Goal: Find contact information: Find contact information

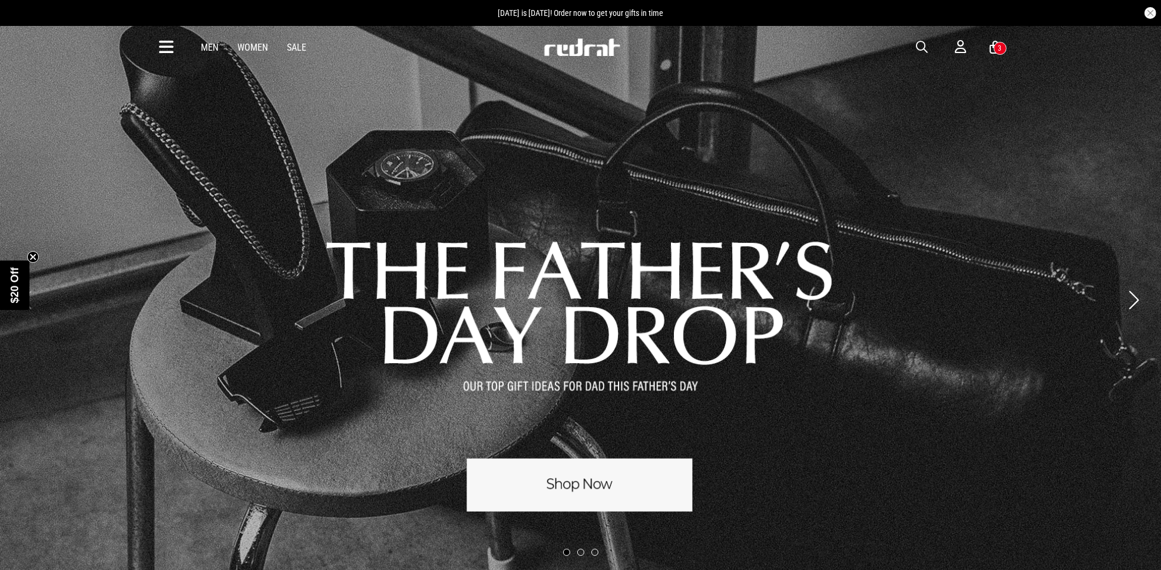
click at [916, 42] on span "button" at bounding box center [922, 47] width 12 height 14
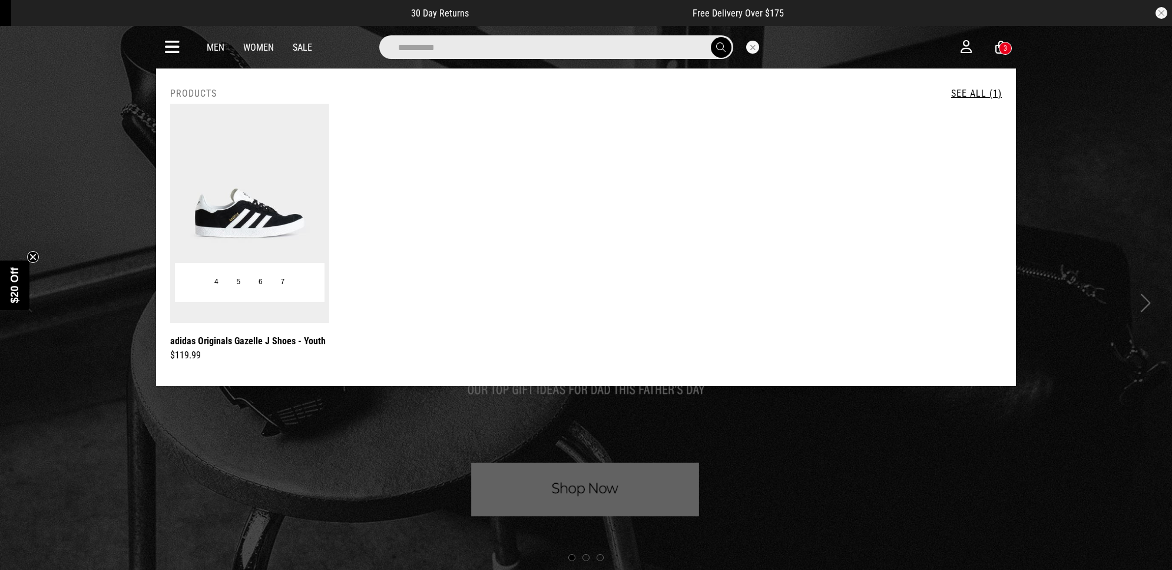
type input "**********"
click at [218, 199] on img at bounding box center [249, 213] width 159 height 219
click at [219, 201] on img at bounding box center [249, 213] width 159 height 219
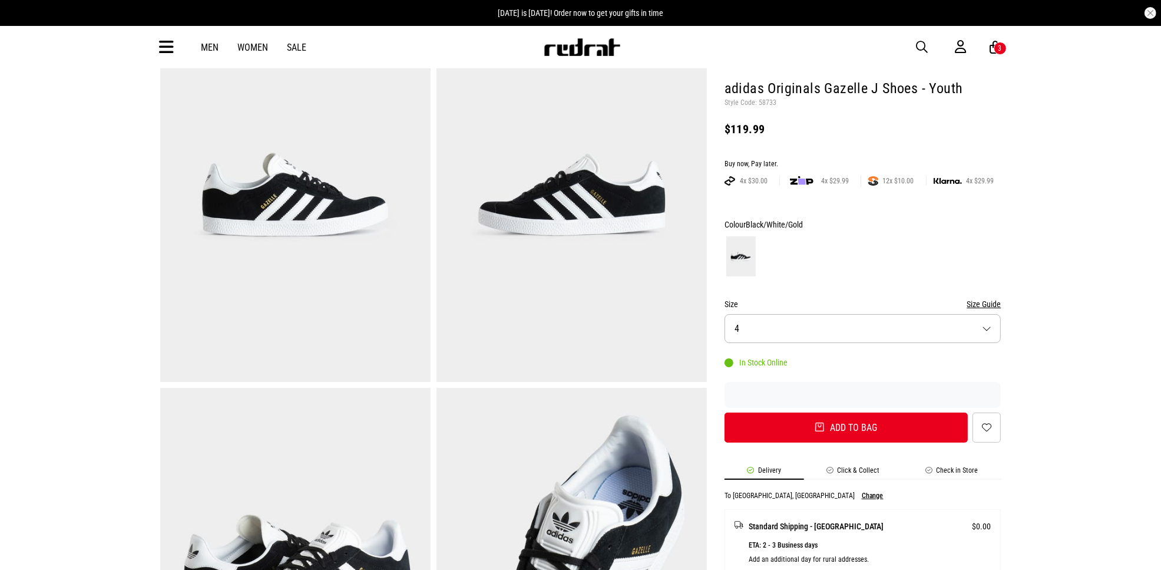
scroll to position [74, 0]
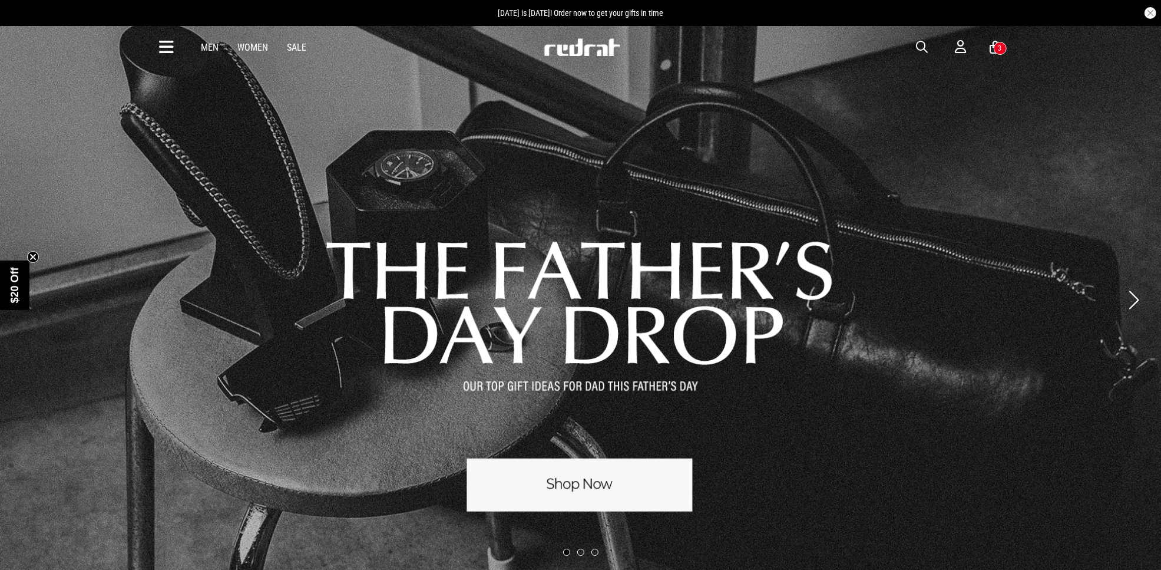
click at [163, 41] on icon at bounding box center [167, 47] width 15 height 19
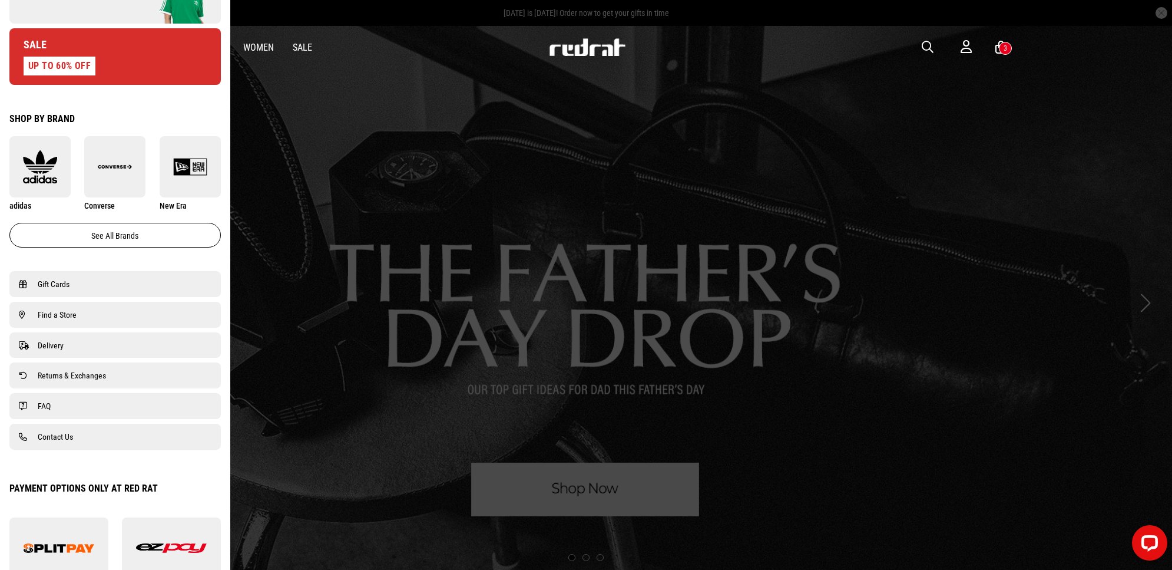
click at [95, 436] on link "Contact Us" at bounding box center [115, 436] width 193 height 14
